Goal: Transaction & Acquisition: Subscribe to service/newsletter

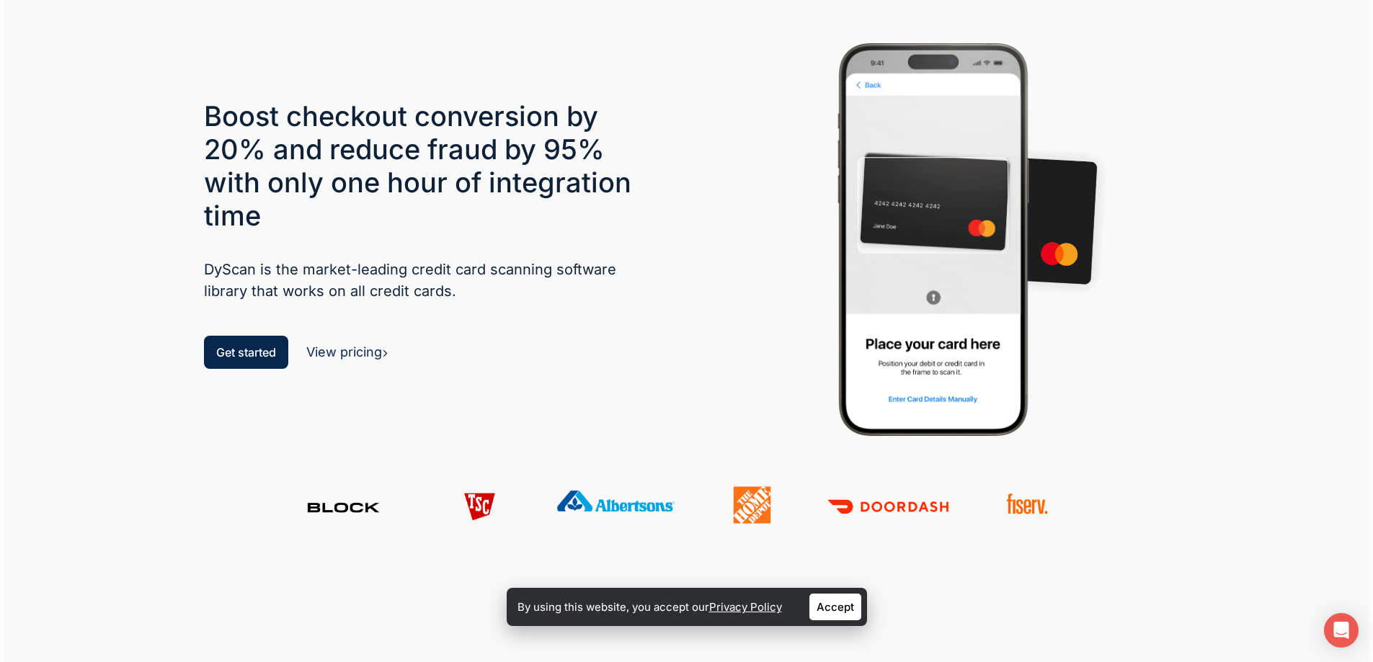
scroll to position [72, 0]
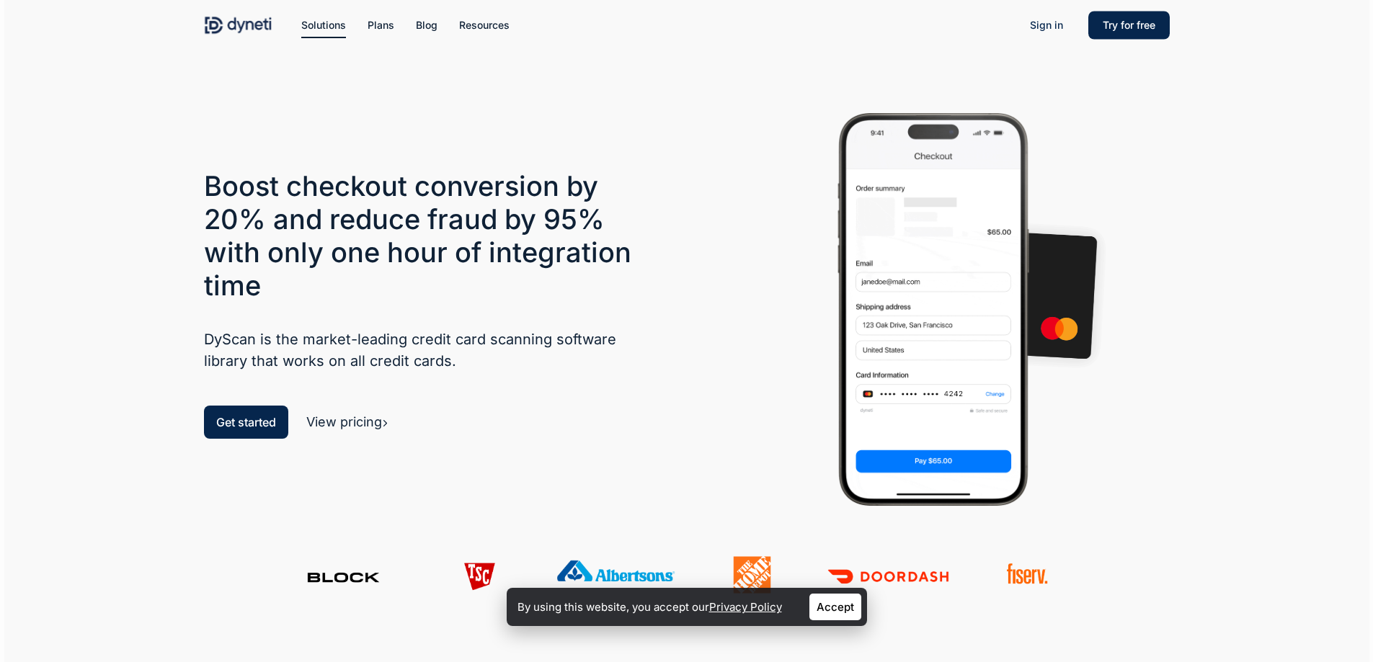
click at [327, 417] on link "View pricing" at bounding box center [347, 421] width 82 height 15
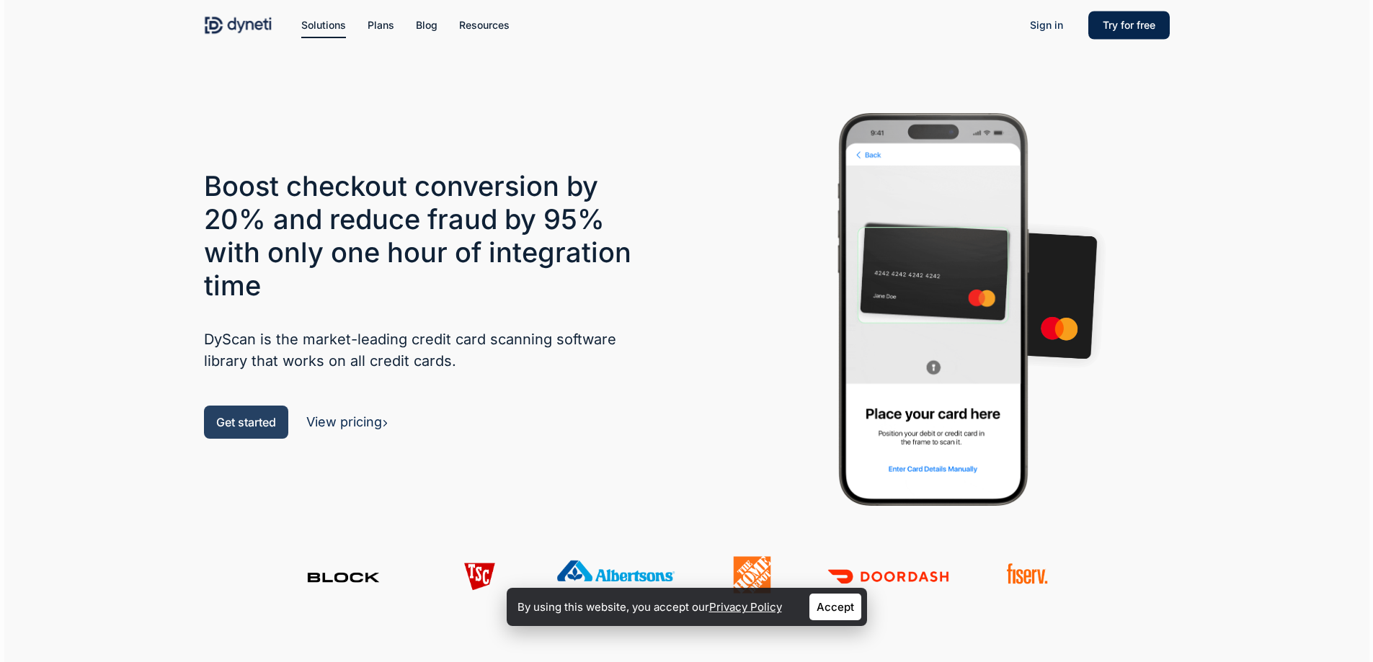
click at [257, 414] on link "Get started" at bounding box center [246, 422] width 84 height 33
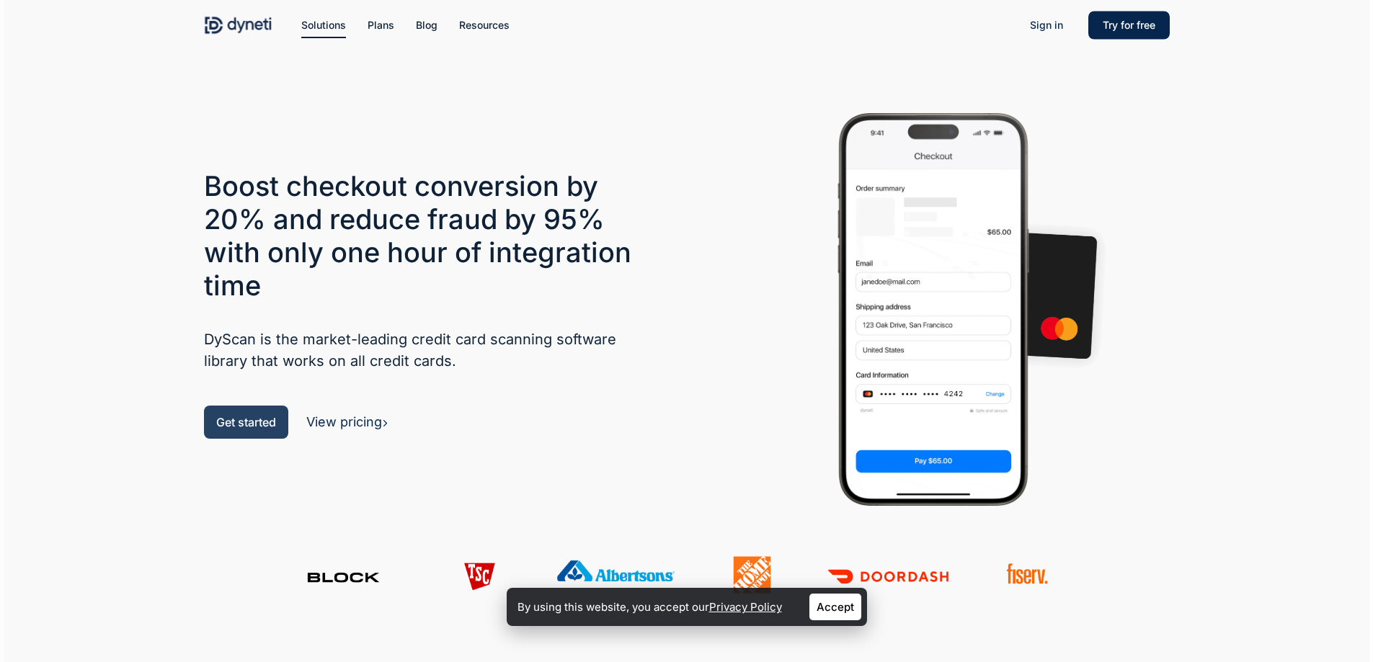
click at [256, 422] on span "Get started" at bounding box center [246, 422] width 60 height 14
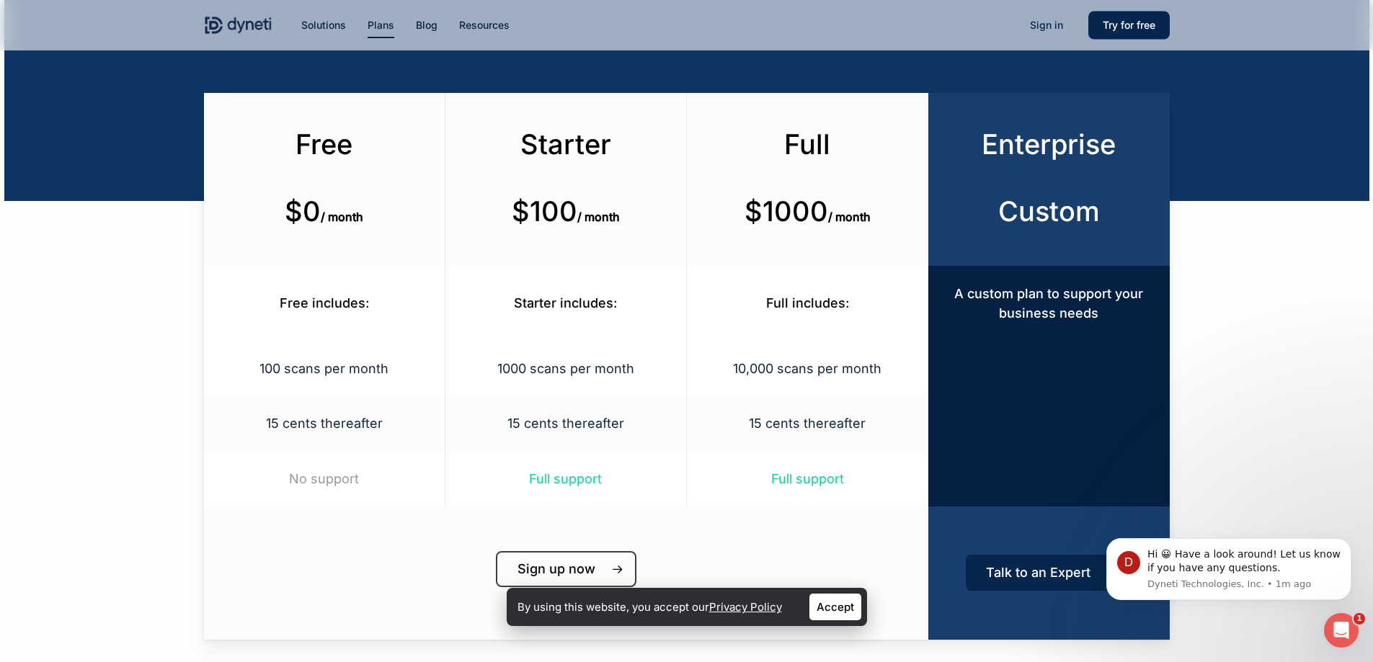
scroll to position [216, 0]
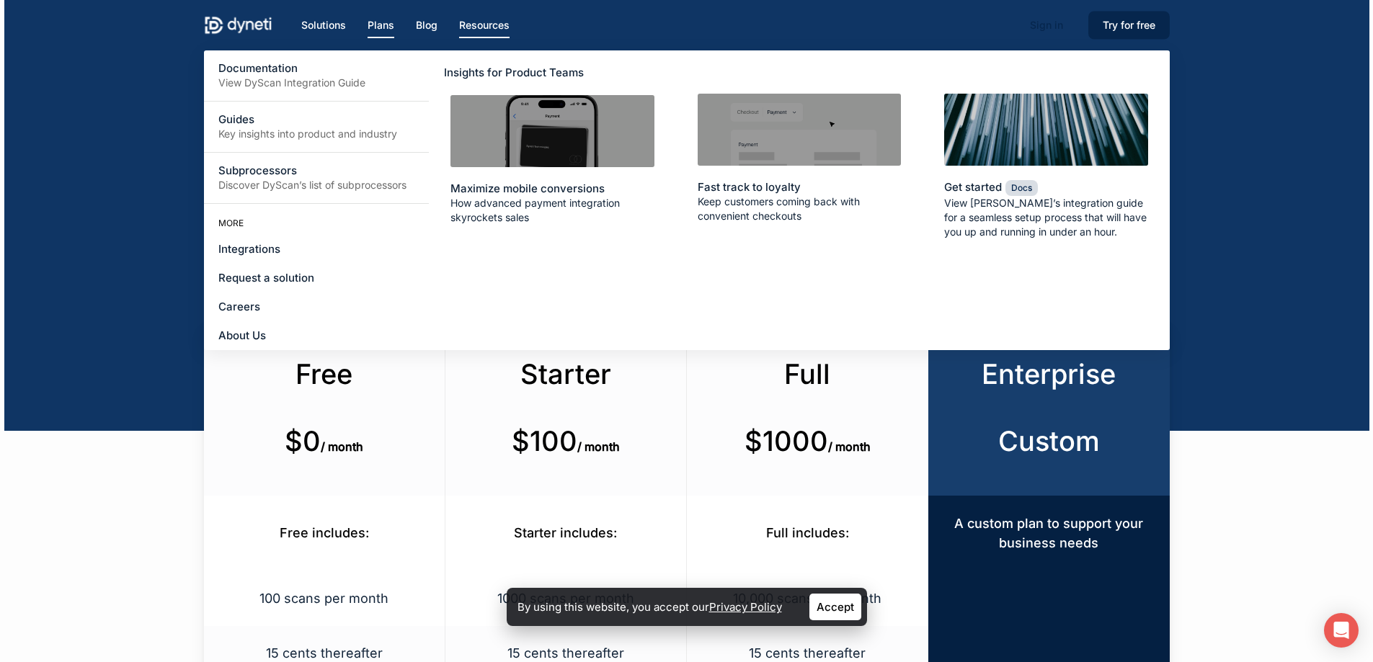
click at [489, 22] on span "Resources" at bounding box center [484, 25] width 50 height 12
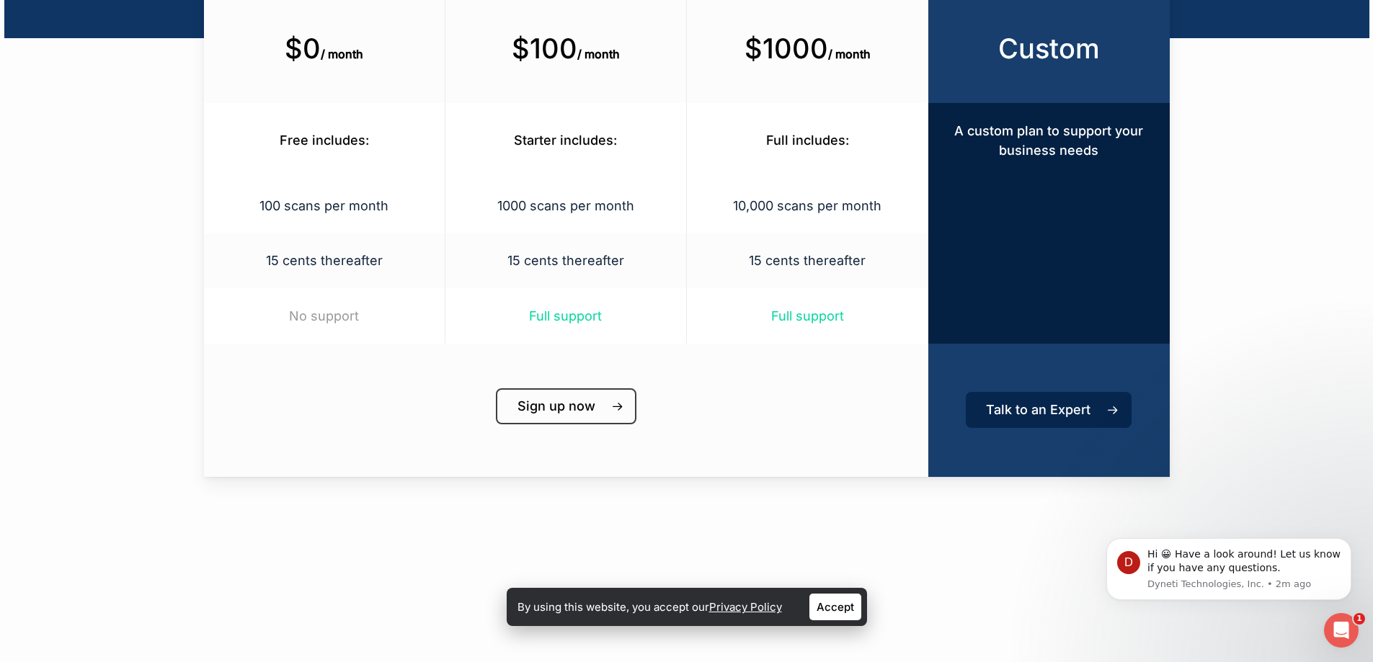
scroll to position [432, 0]
